Goal: Task Accomplishment & Management: Use online tool/utility

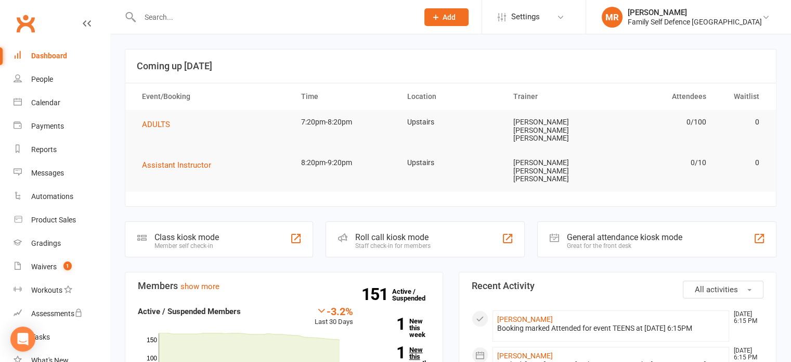
click at [412, 346] on link "1 New this month" at bounding box center [399, 356] width 61 height 20
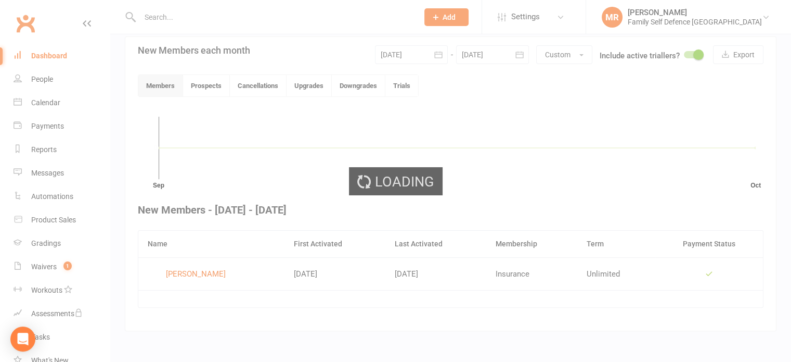
scroll to position [237, 0]
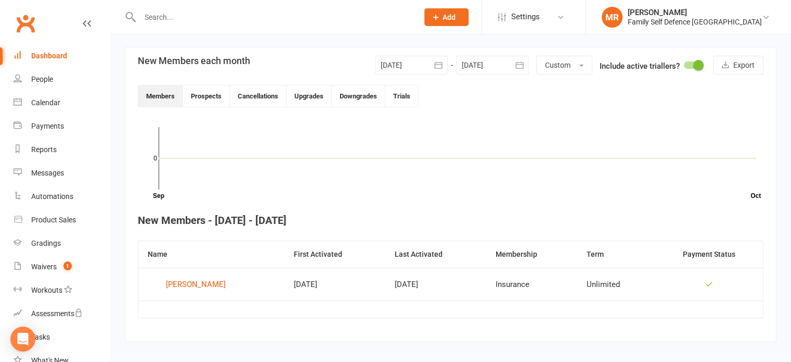
click at [48, 52] on div "Dashboard" at bounding box center [49, 56] width 36 height 8
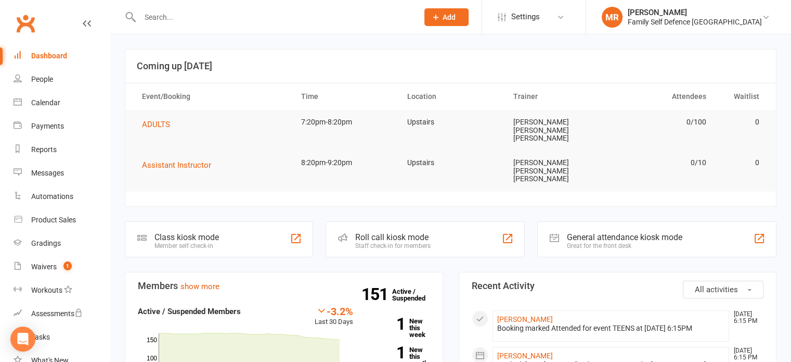
click at [364, 242] on div "Staff check-in for members" at bounding box center [392, 245] width 75 height 7
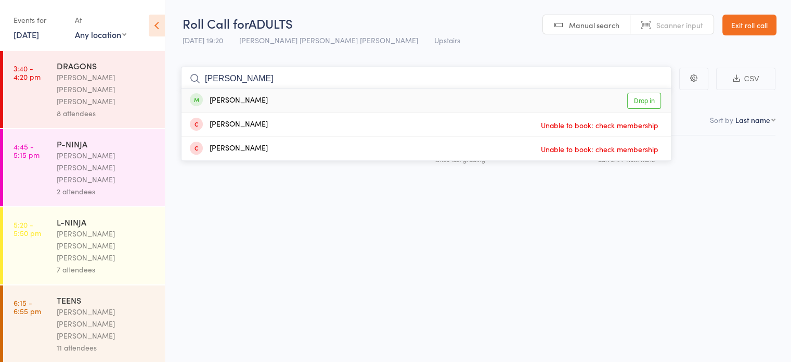
type input "parth"
click at [429, 98] on div "Parth Khairnar Drop in" at bounding box center [427, 100] width 490 height 24
